Goal: Task Accomplishment & Management: Use online tool/utility

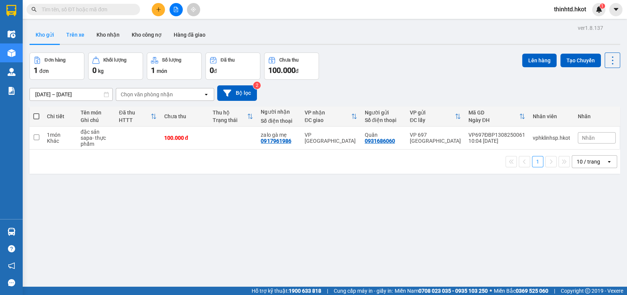
click at [78, 37] on button "Trên xe" at bounding box center [75, 35] width 30 height 18
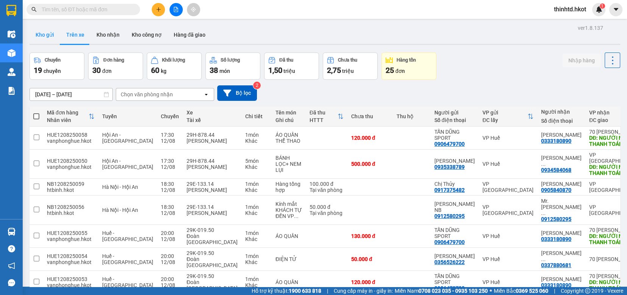
click at [46, 36] on button "Kho gửi" at bounding box center [44, 35] width 31 height 18
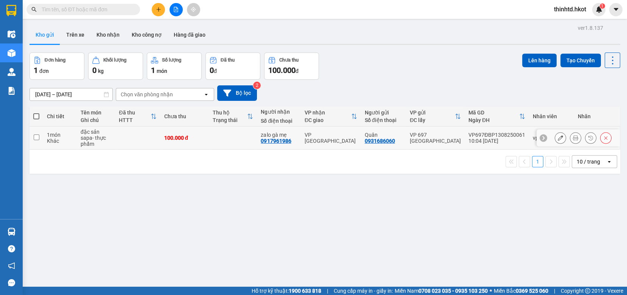
click at [39, 138] on input "checkbox" at bounding box center [37, 138] width 6 height 6
checkbox input "true"
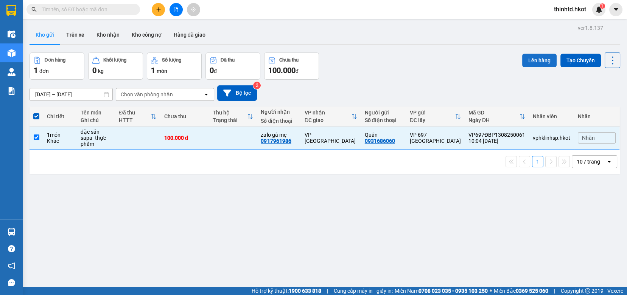
click at [532, 61] on button "Lên hàng" at bounding box center [539, 61] width 34 height 14
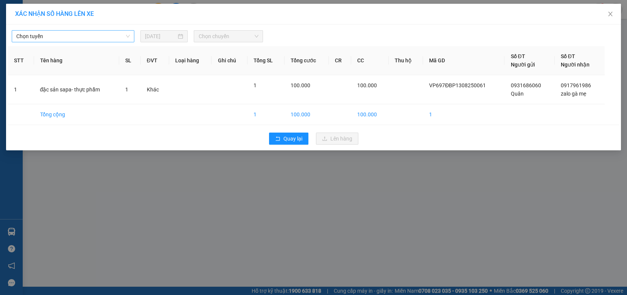
click at [81, 34] on span "Chọn tuyến" at bounding box center [72, 36] width 113 height 11
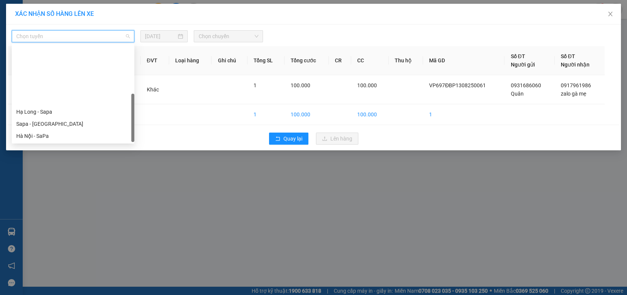
scroll to position [73, 0]
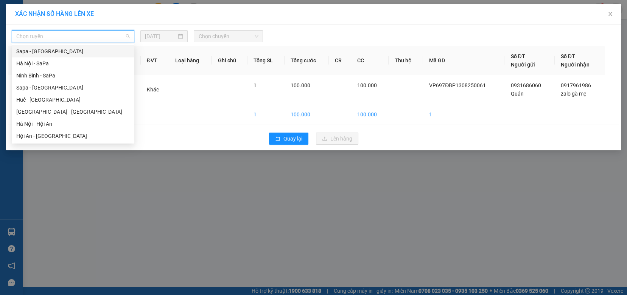
click at [55, 49] on div "Sapa - Ninh Bình" at bounding box center [72, 51] width 113 height 8
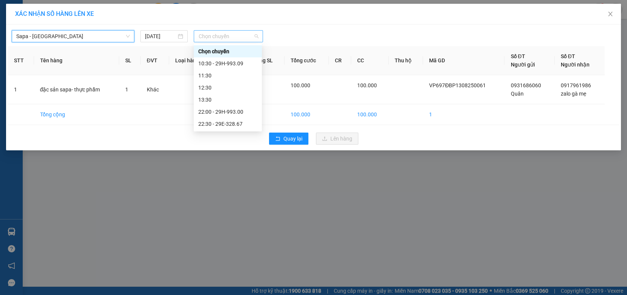
click at [244, 35] on span "Chọn chuyến" at bounding box center [228, 36] width 60 height 11
click at [238, 64] on div "10:30 - 29H-993.09" at bounding box center [227, 63] width 59 height 8
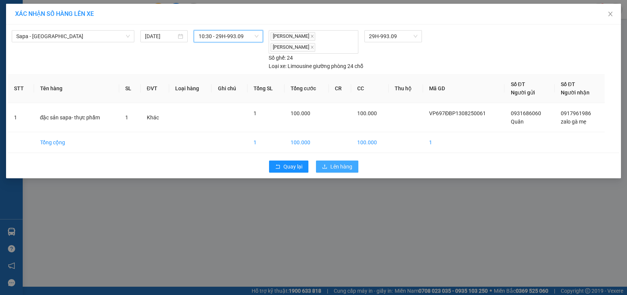
click at [332, 163] on span "Lên hàng" at bounding box center [341, 167] width 22 height 8
click at [607, 14] on icon "close" at bounding box center [610, 14] width 6 height 6
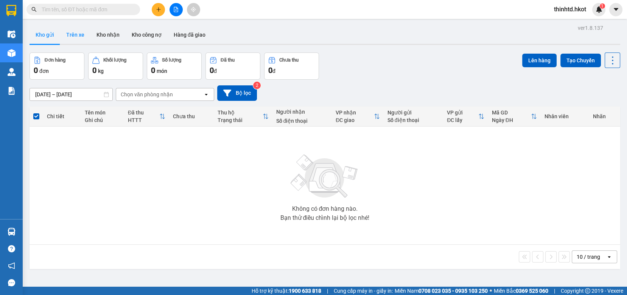
click at [81, 42] on button "Trên xe" at bounding box center [75, 35] width 30 height 18
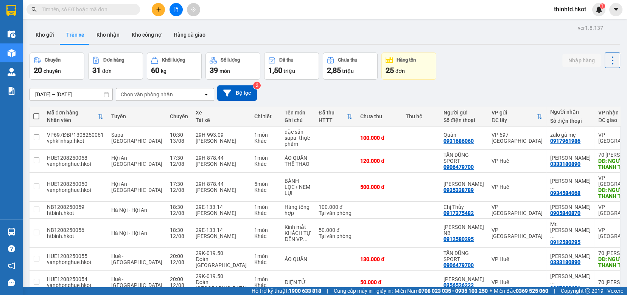
click at [154, 97] on div "Chọn văn phòng nhận" at bounding box center [147, 95] width 52 height 8
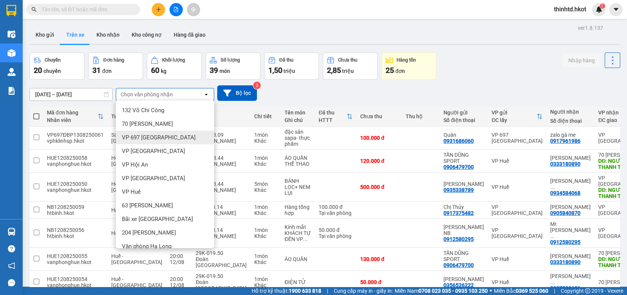
click at [158, 140] on span "VP 697 Điện Biên Phủ" at bounding box center [159, 138] width 74 height 8
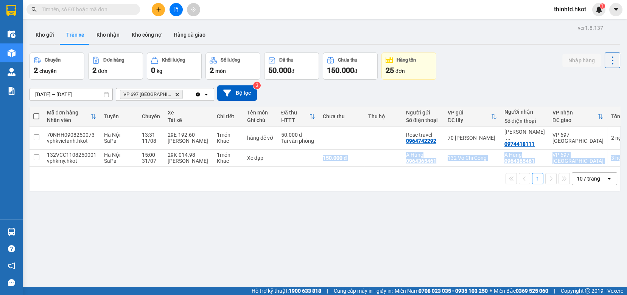
drag, startPoint x: 284, startPoint y: 160, endPoint x: 328, endPoint y: 166, distance: 45.0
click at [328, 166] on div "Mã đơn hàng Nhân viên Tuyến Chuyến Xe Tài xế Chi tiết Tên món Ghi chú Đã thu HT…" at bounding box center [324, 149] width 590 height 84
drag, startPoint x: 240, startPoint y: 258, endPoint x: 241, endPoint y: 252, distance: 6.2
click at [240, 257] on div "ver 1.8.137 Kho gửi Trên xe Kho nhận Kho công nợ Hàng đã giao Chuyến 2 chuyến Đ…" at bounding box center [324, 170] width 596 height 295
click at [260, 251] on div "ver 1.8.137 Kho gửi Trên xe Kho nhận Kho công nợ Hàng đã giao Chuyến 2 chuyến Đ…" at bounding box center [324, 170] width 596 height 295
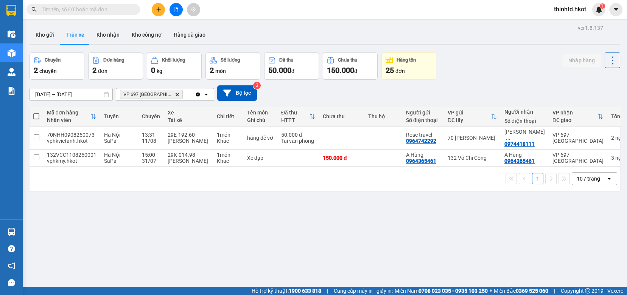
click at [67, 96] on input "11/08/2025 – 13/08/2025" at bounding box center [71, 94] width 82 height 12
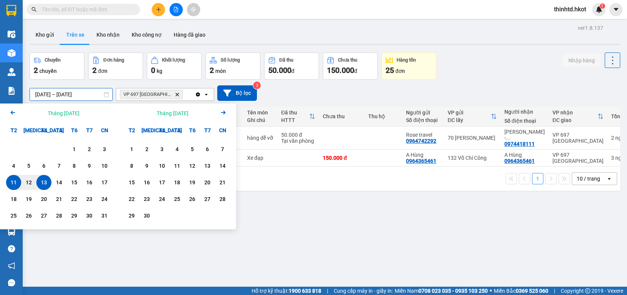
click at [75, 146] on div "1" at bounding box center [74, 149] width 11 height 9
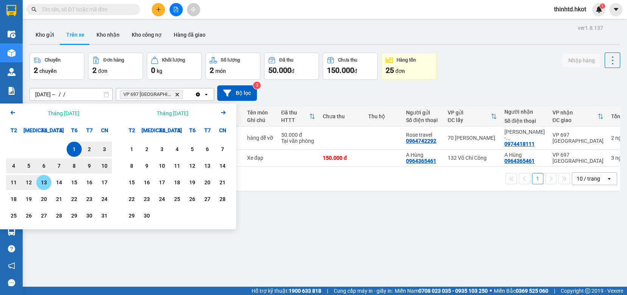
click at [44, 181] on div "13" at bounding box center [44, 182] width 11 height 9
type input "01/08/2025 – 13/08/2025"
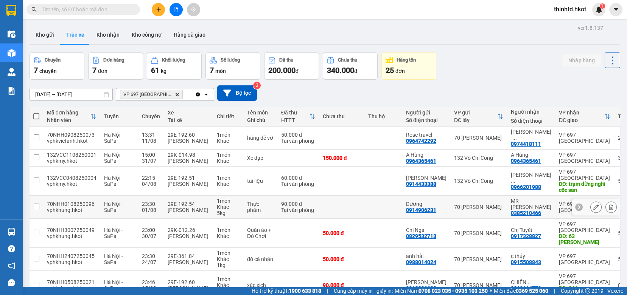
scroll to position [40, 0]
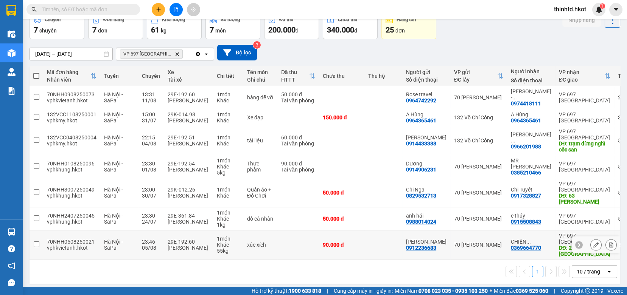
click at [40, 243] on td at bounding box center [36, 245] width 14 height 29
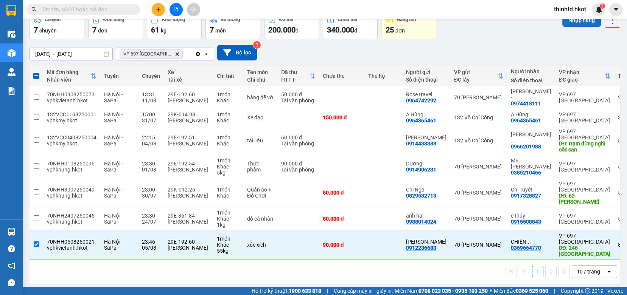
click at [578, 22] on button "Nhập hàng" at bounding box center [581, 20] width 39 height 14
checkbox input "false"
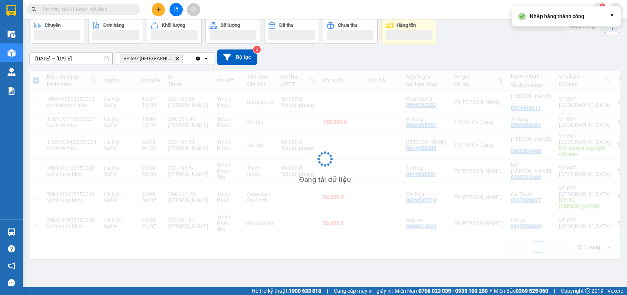
scroll to position [35, 0]
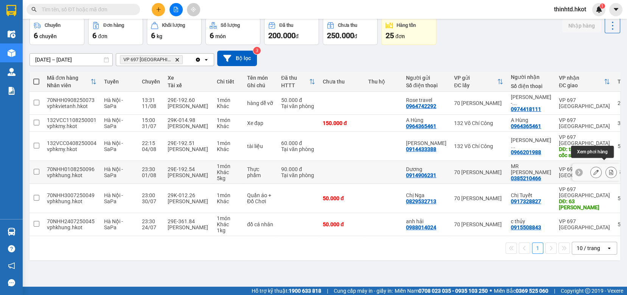
click at [593, 170] on icon at bounding box center [595, 172] width 5 height 5
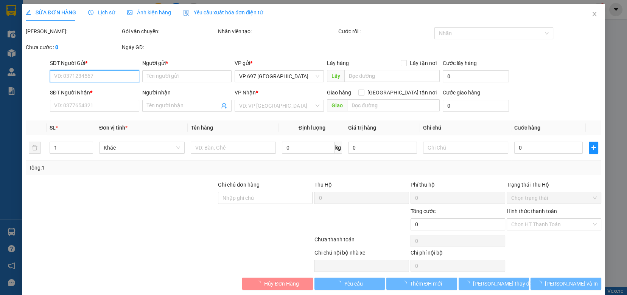
type input "0914906231"
type input "Dương"
type input "0385210466"
type input "MR VĂN TIẾN"
type input "90.000"
